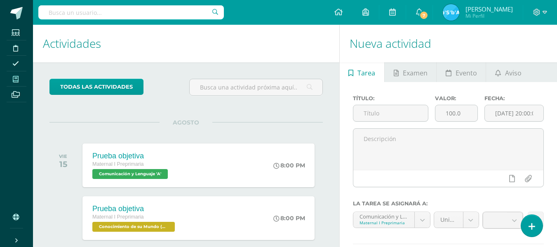
click at [15, 79] on icon at bounding box center [16, 79] width 6 height 7
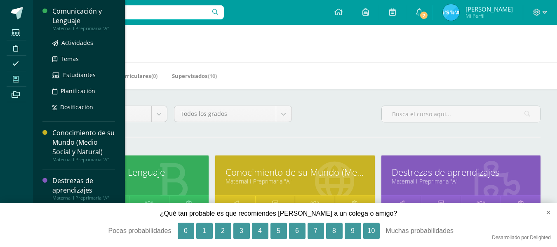
click at [75, 16] on div "Comunicación y Lenguaje" at bounding box center [83, 16] width 63 height 19
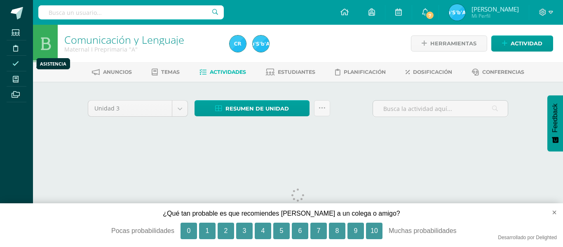
click at [14, 63] on icon at bounding box center [15, 63] width 7 height 7
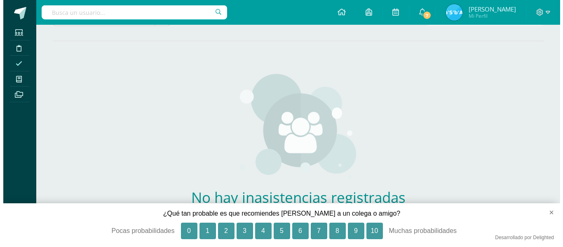
scroll to position [88, 0]
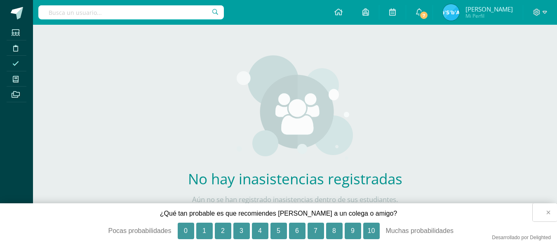
click at [547, 210] on button "×" at bounding box center [545, 212] width 24 height 18
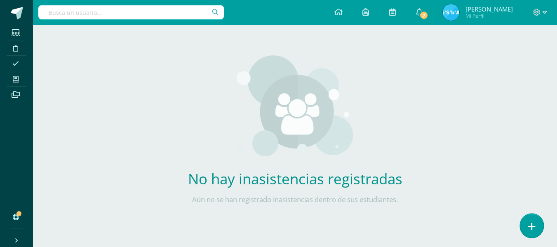
click at [531, 223] on icon at bounding box center [531, 226] width 7 height 9
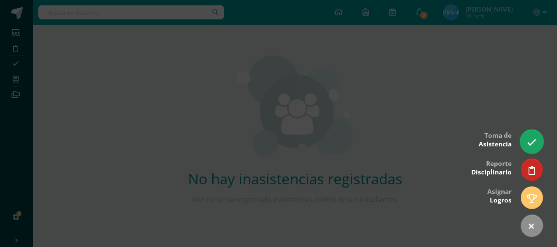
click at [533, 139] on icon at bounding box center [531, 142] width 9 height 9
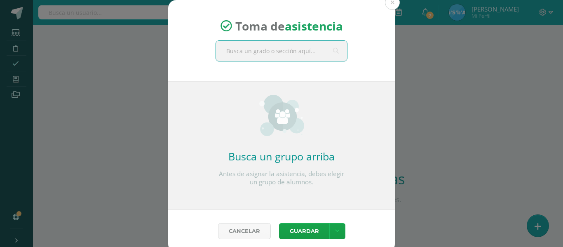
click at [310, 48] on input "text" at bounding box center [281, 51] width 131 height 20
type input "mater"
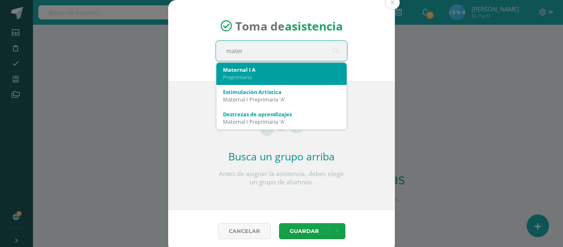
click at [284, 73] on div "Maternal I A" at bounding box center [281, 69] width 117 height 7
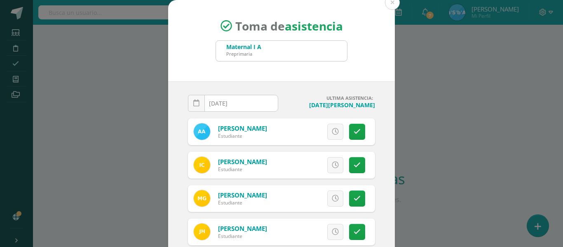
click at [243, 101] on input "[DATE]" at bounding box center [232, 103] width 89 height 16
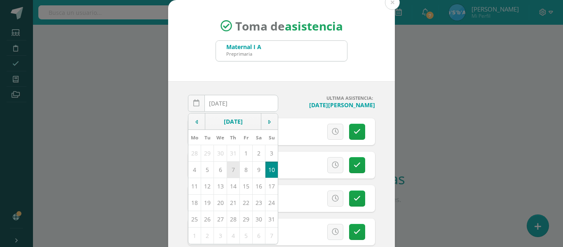
click at [230, 167] on td "7" at bounding box center [233, 169] width 13 height 16
type input "2025-08-07"
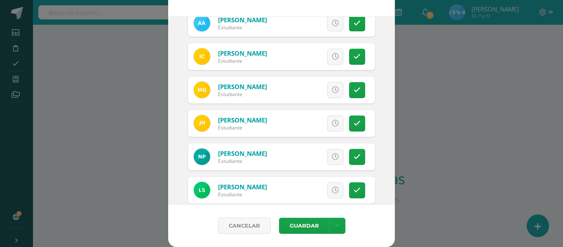
scroll to position [56, 0]
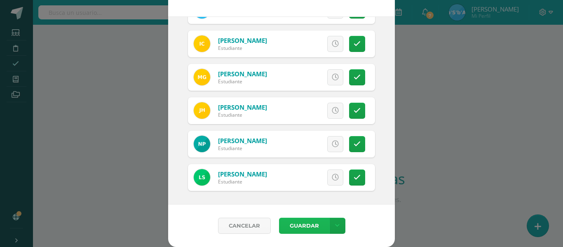
click at [306, 223] on button "Guardar" at bounding box center [304, 226] width 50 height 16
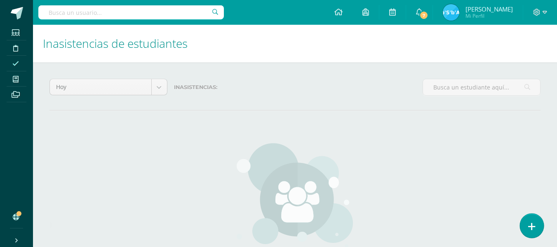
click at [532, 222] on icon at bounding box center [531, 226] width 7 height 9
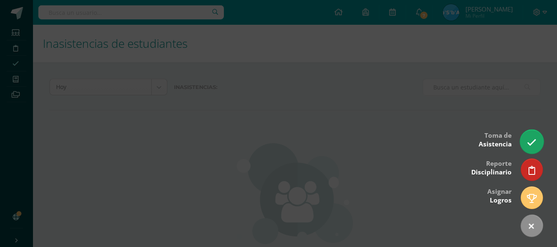
click at [535, 136] on link at bounding box center [531, 141] width 23 height 24
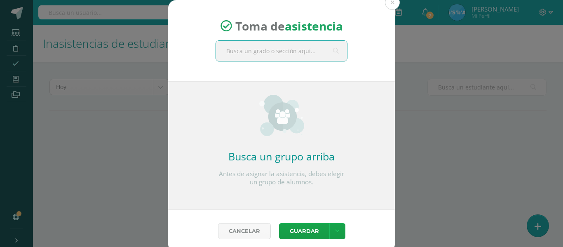
click at [316, 52] on input "text" at bounding box center [281, 51] width 131 height 20
type input "materna"
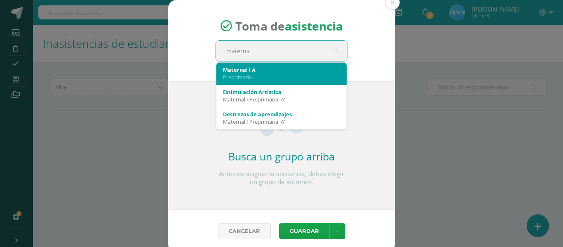
click at [269, 70] on div "Maternal I A" at bounding box center [281, 69] width 117 height 7
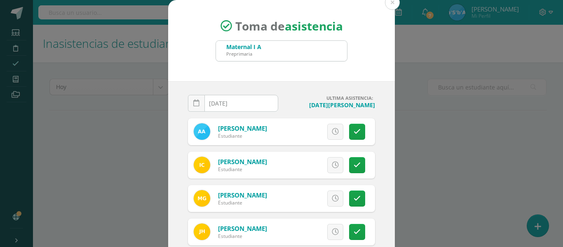
click at [247, 103] on input "[DATE]" at bounding box center [232, 103] width 89 height 16
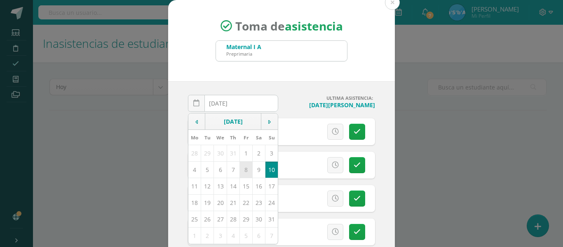
click at [240, 169] on td "8" at bounding box center [246, 169] width 13 height 16
type input "2025-08-08"
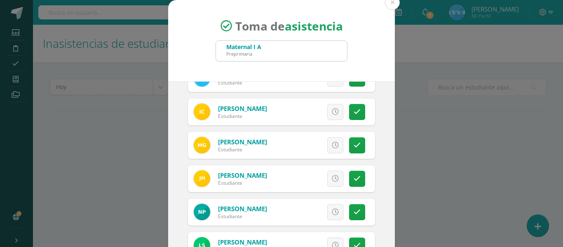
scroll to position [56, 0]
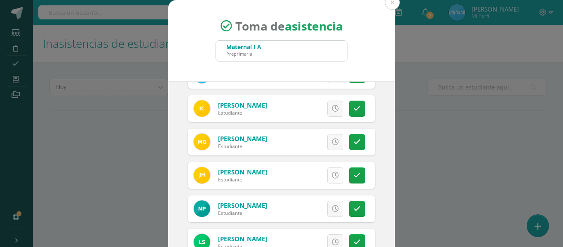
click at [332, 174] on icon at bounding box center [335, 175] width 7 height 7
click at [314, 172] on span "Excusa" at bounding box center [321, 175] width 23 height 15
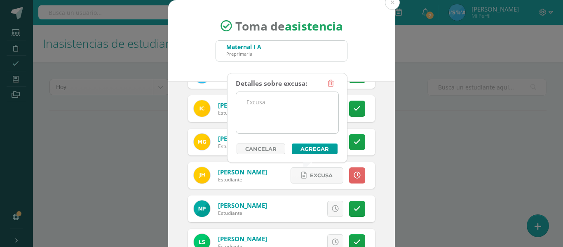
click at [274, 101] on textarea at bounding box center [287, 112] width 102 height 41
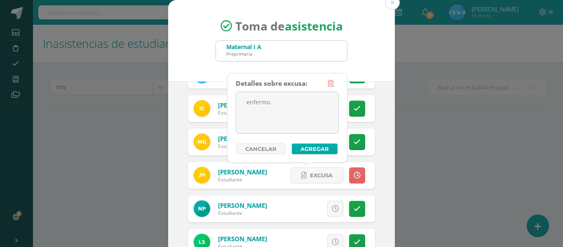
type textarea "enfermo."
click at [317, 148] on button "Agregar" at bounding box center [315, 148] width 46 height 11
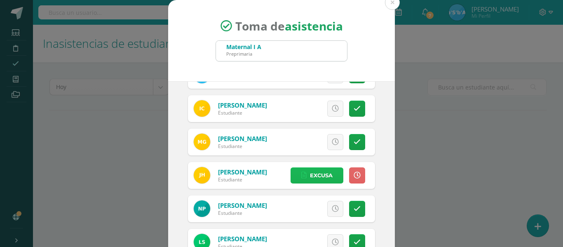
click at [312, 174] on span "Excusa" at bounding box center [321, 175] width 23 height 15
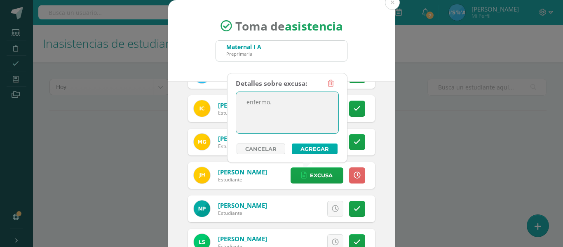
click at [325, 148] on button "Agregar" at bounding box center [315, 148] width 46 height 11
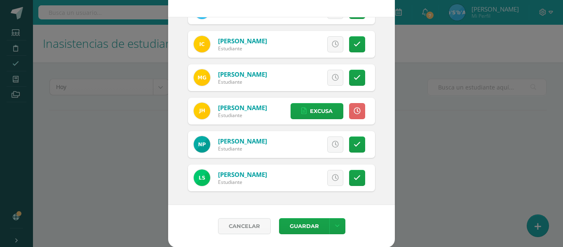
scroll to position [65, 0]
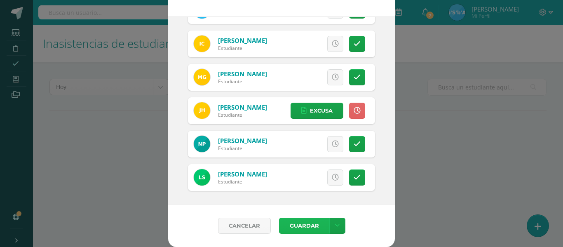
click at [308, 221] on button "Guardar" at bounding box center [304, 226] width 50 height 16
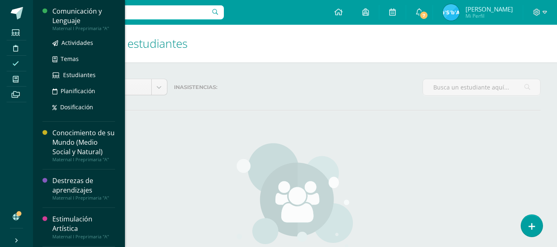
click at [80, 12] on div "Comunicación y Lenguaje" at bounding box center [83, 16] width 63 height 19
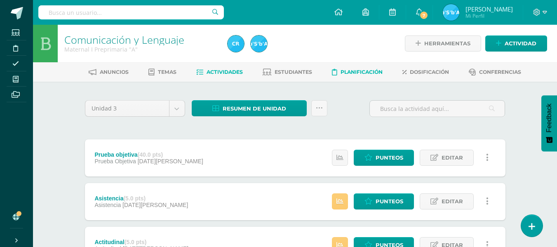
click at [355, 69] on span "Planificación" at bounding box center [362, 72] width 42 height 6
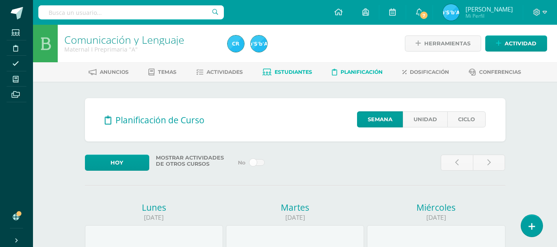
click at [289, 70] on span "Estudiantes" at bounding box center [294, 72] width 38 height 6
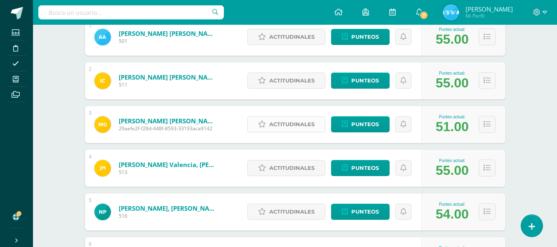
scroll to position [119, 0]
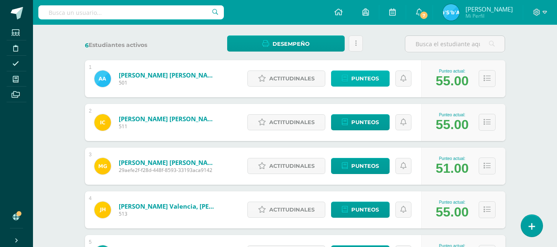
click at [366, 74] on span "Punteos" at bounding box center [365, 78] width 28 height 15
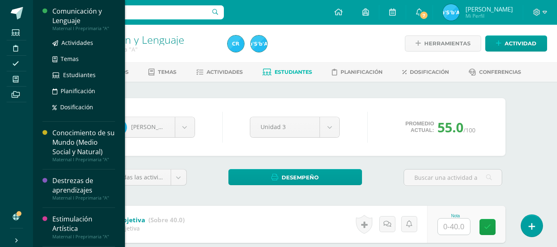
click at [75, 9] on div "Comunicación y Lenguaje" at bounding box center [83, 16] width 63 height 19
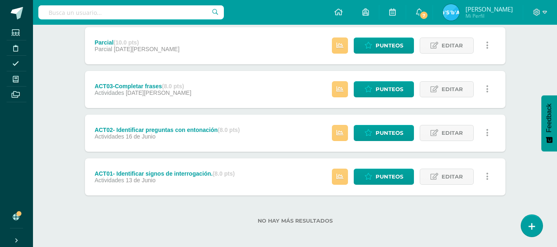
scroll to position [334, 0]
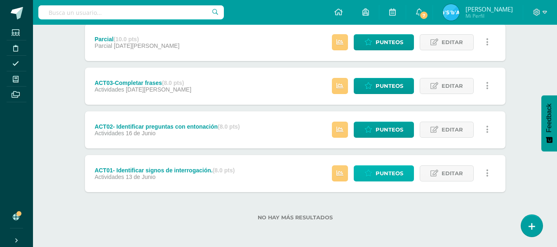
click at [385, 174] on span "Punteos" at bounding box center [390, 173] width 28 height 15
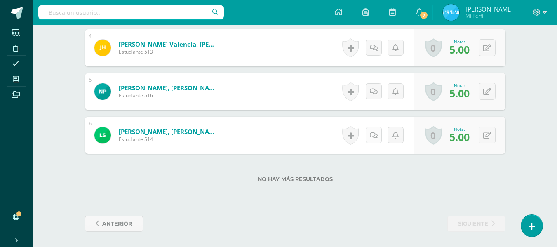
scroll to position [397, 0]
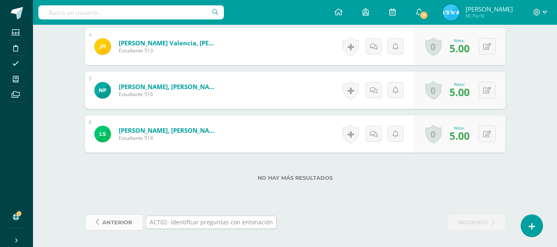
click at [98, 221] on icon at bounding box center [97, 222] width 3 height 7
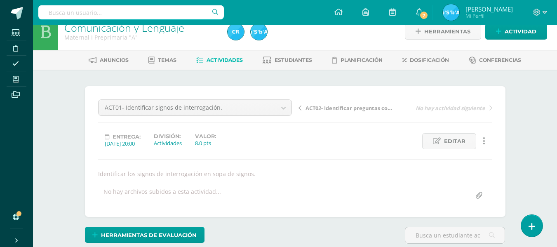
scroll to position [12, 0]
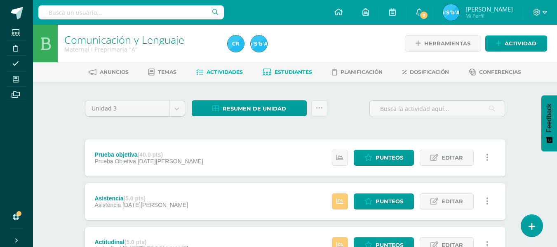
click at [293, 69] on span "Estudiantes" at bounding box center [294, 72] width 38 height 6
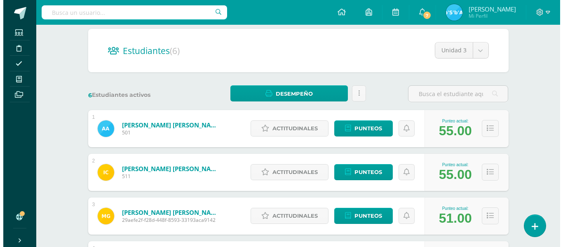
scroll to position [82, 0]
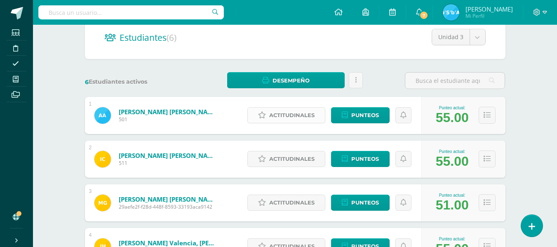
click at [296, 115] on span "Actitudinales" at bounding box center [291, 115] width 45 height 15
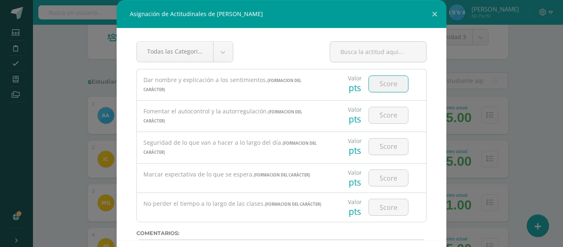
click at [389, 84] on input "number" at bounding box center [388, 84] width 39 height 16
type input "80"
click at [389, 117] on input "number" at bounding box center [388, 115] width 39 height 16
type input "85"
click at [391, 148] on input "number" at bounding box center [388, 147] width 39 height 16
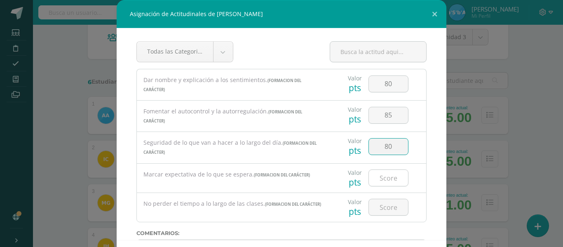
type input "80"
click at [386, 179] on input "number" at bounding box center [388, 178] width 39 height 16
type input "80"
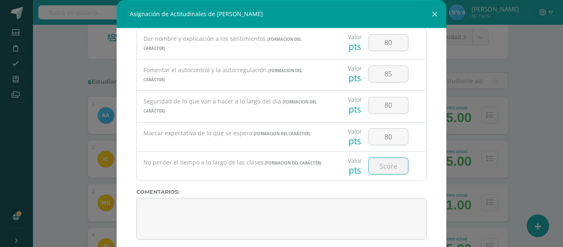
click at [389, 166] on input "number" at bounding box center [388, 166] width 39 height 16
type input "80"
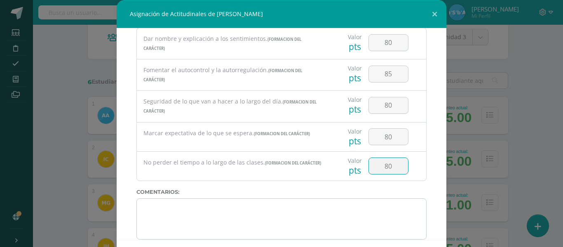
scroll to position [54, 0]
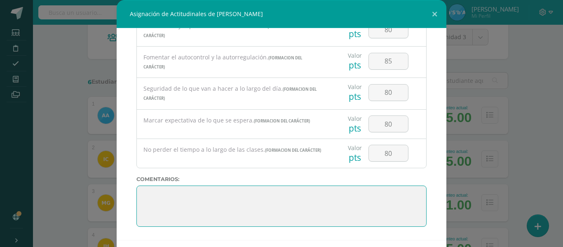
click at [171, 202] on textarea at bounding box center [281, 206] width 290 height 41
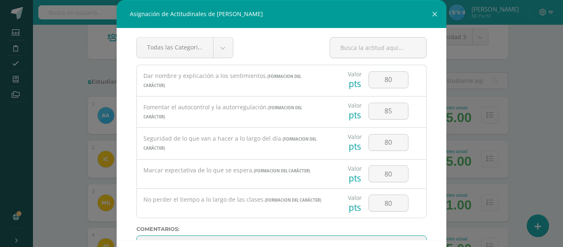
scroll to position [0, 0]
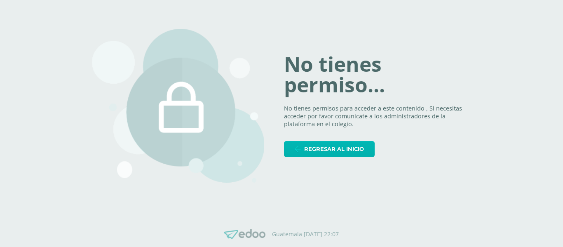
click at [344, 148] on span "Regresar al inicio" at bounding box center [334, 148] width 60 height 15
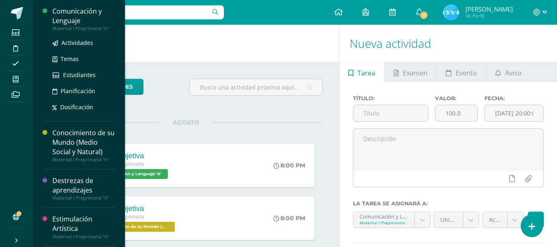
click at [83, 15] on div "Comunicación y Lenguaje" at bounding box center [83, 16] width 63 height 19
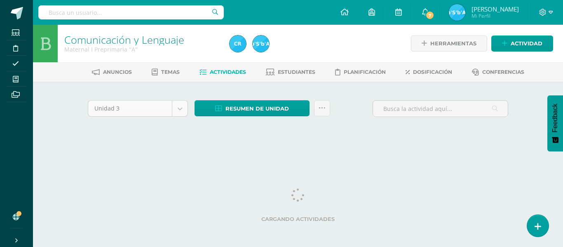
click at [179, 110] on body "Estudiantes Disciplina Asistencia Mis cursos Archivos Soporte Ayuda Reportar un…" at bounding box center [281, 78] width 563 height 156
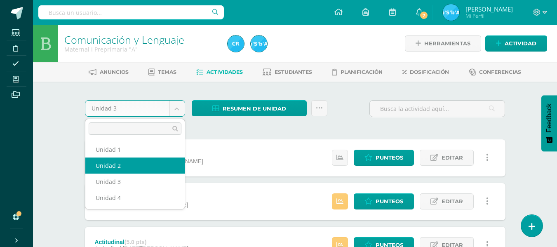
select select "Unidad 2"
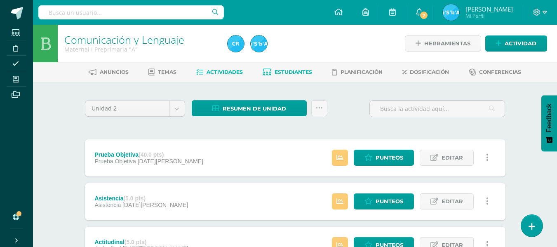
click at [296, 70] on span "Estudiantes" at bounding box center [294, 72] width 38 height 6
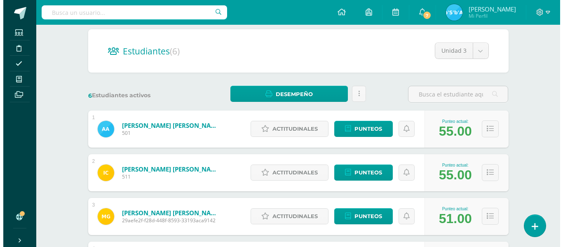
scroll to position [85, 0]
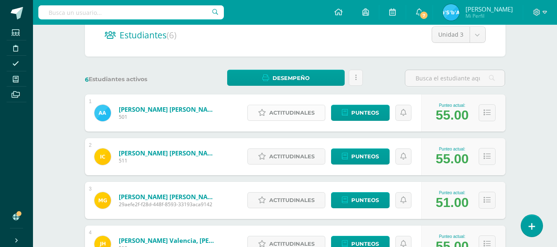
click at [303, 110] on span "Actitudinales" at bounding box center [291, 112] width 45 height 15
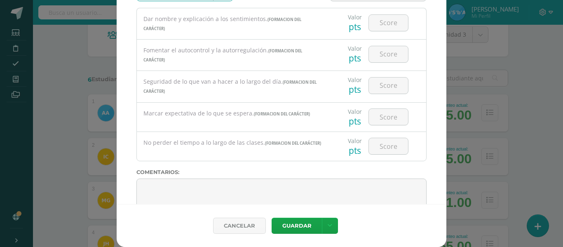
scroll to position [0, 0]
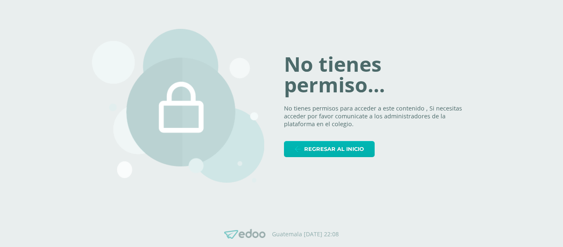
click at [336, 145] on span "Regresar al inicio" at bounding box center [334, 148] width 60 height 15
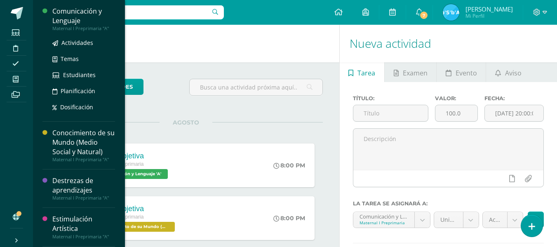
click at [71, 8] on div "Comunicación y Lenguaje" at bounding box center [83, 16] width 63 height 19
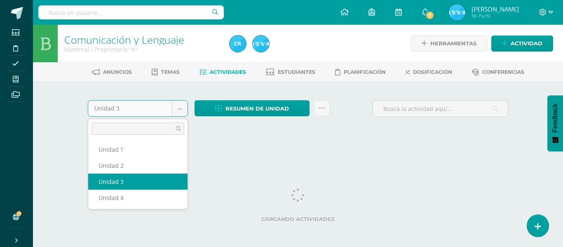
click at [181, 108] on body "Estudiantes Disciplina Asistencia Mis cursos Archivos Soporte Ayuda Reportar un…" at bounding box center [281, 78] width 563 height 156
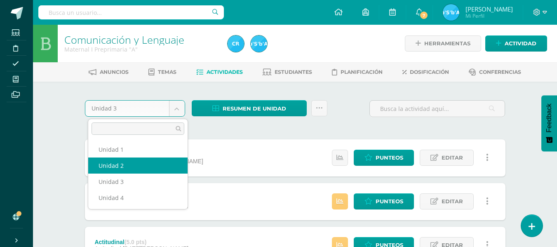
select select "Unidad 2"
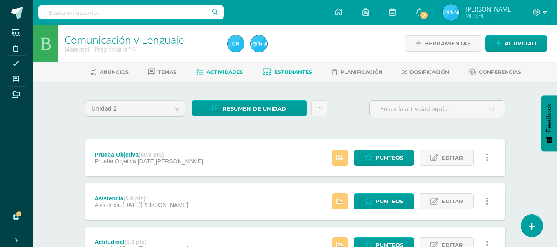
click at [295, 71] on span "Estudiantes" at bounding box center [294, 72] width 38 height 6
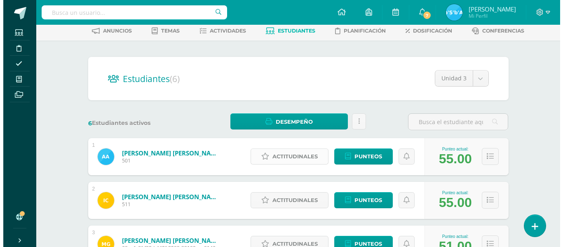
scroll to position [82, 0]
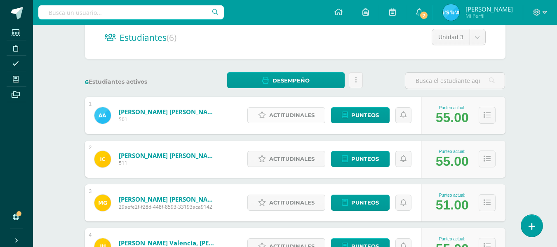
click at [302, 114] on span "Actitudinales" at bounding box center [291, 115] width 45 height 15
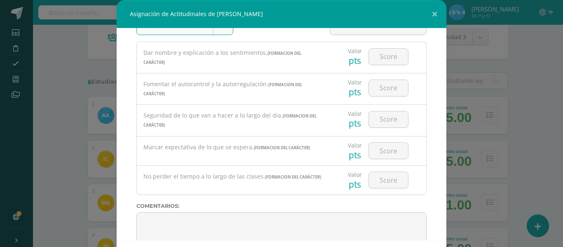
scroll to position [0, 0]
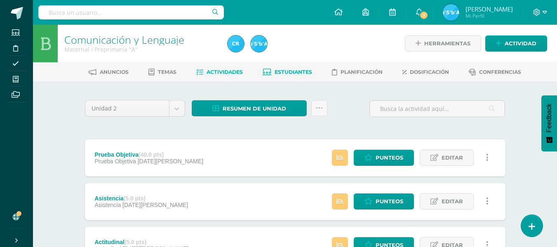
click at [297, 71] on span "Estudiantes" at bounding box center [294, 72] width 38 height 6
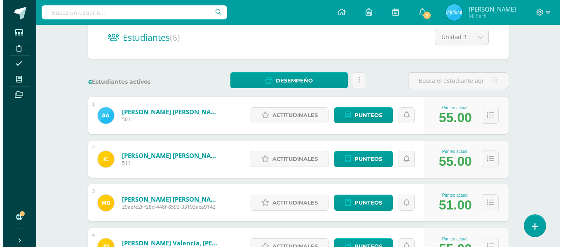
scroll to position [124, 0]
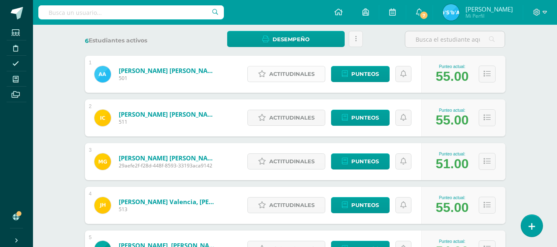
click at [289, 75] on span "Actitudinales" at bounding box center [291, 73] width 45 height 15
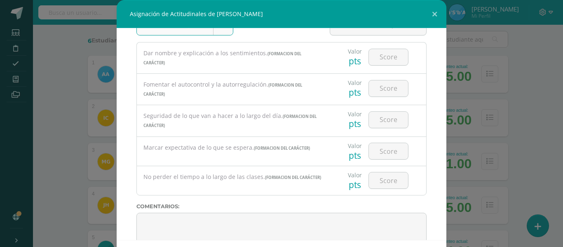
scroll to position [0, 0]
